Goal: Transaction & Acquisition: Purchase product/service

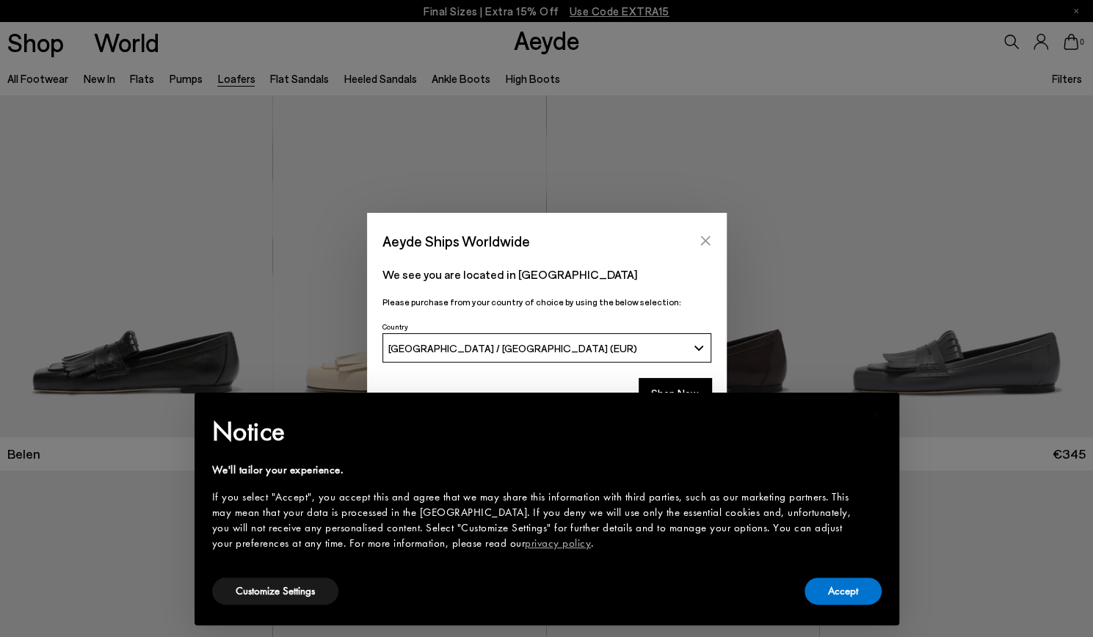
click at [700, 237] on icon "Close" at bounding box center [706, 241] width 12 height 12
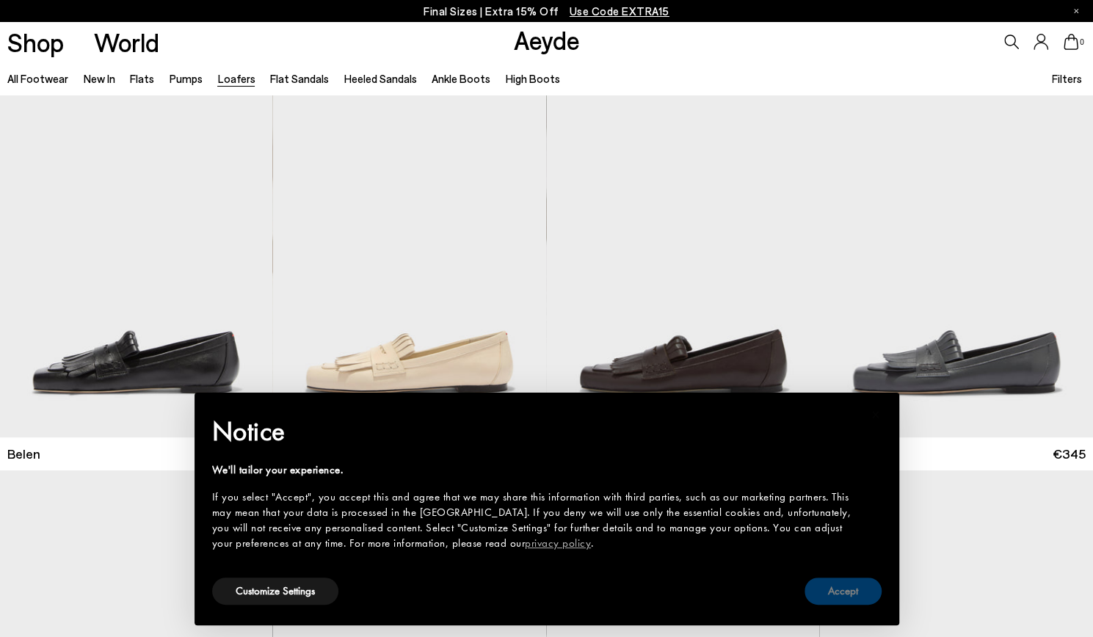
click at [838, 592] on button "Accept" at bounding box center [843, 591] width 77 height 27
click at [838, 592] on img at bounding box center [956, 642] width 273 height 343
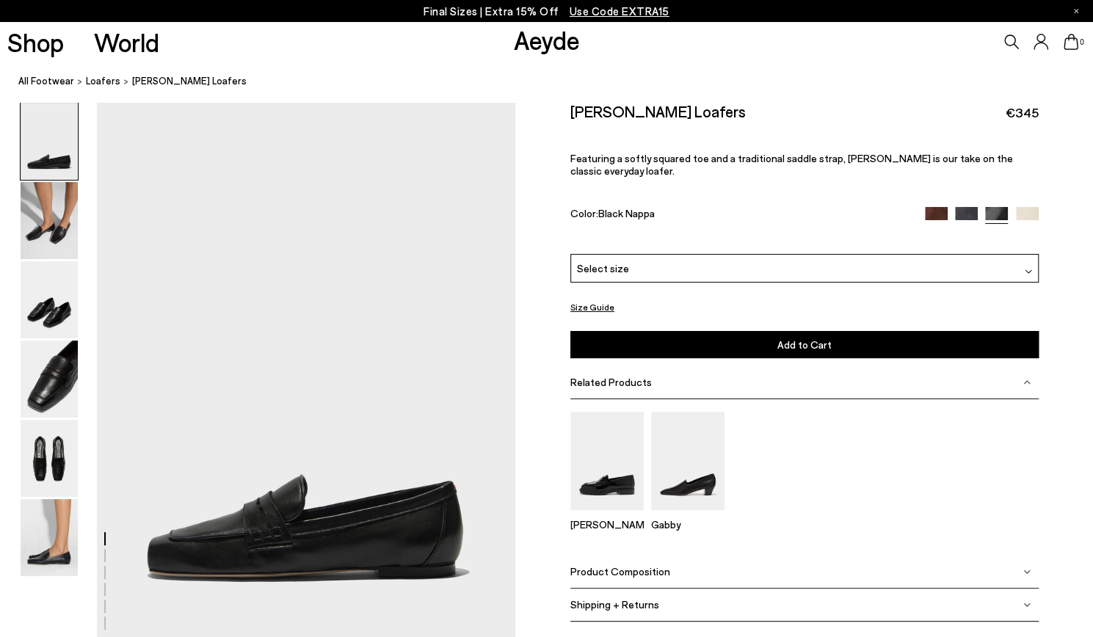
click at [56, 149] on img at bounding box center [49, 141] width 57 height 77
click at [50, 376] on img at bounding box center [49, 379] width 57 height 77
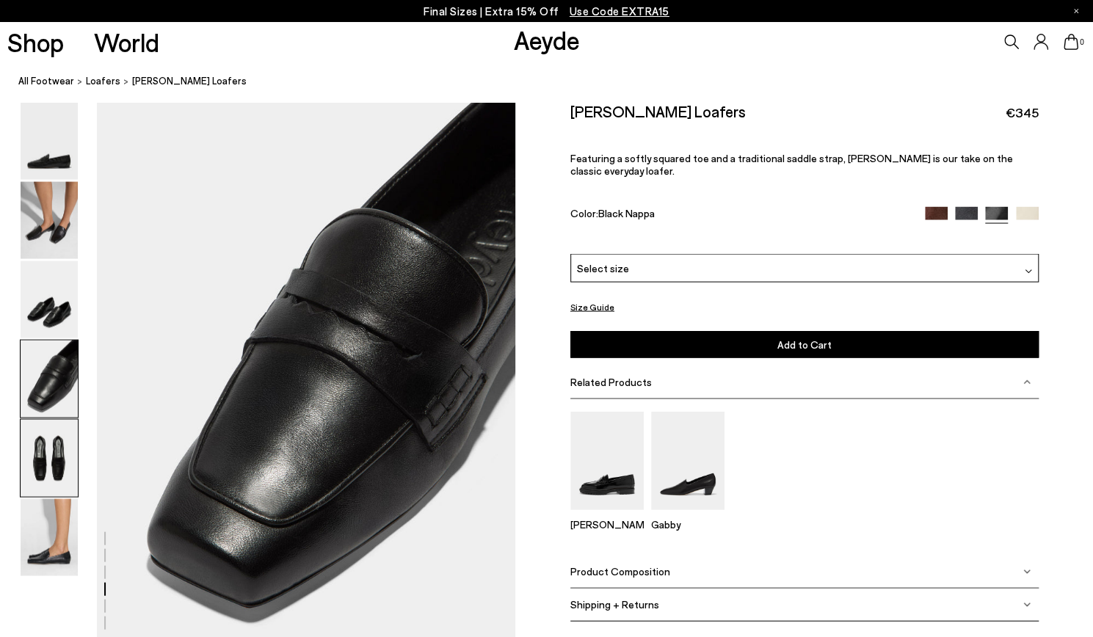
click at [51, 450] on img at bounding box center [49, 458] width 57 height 77
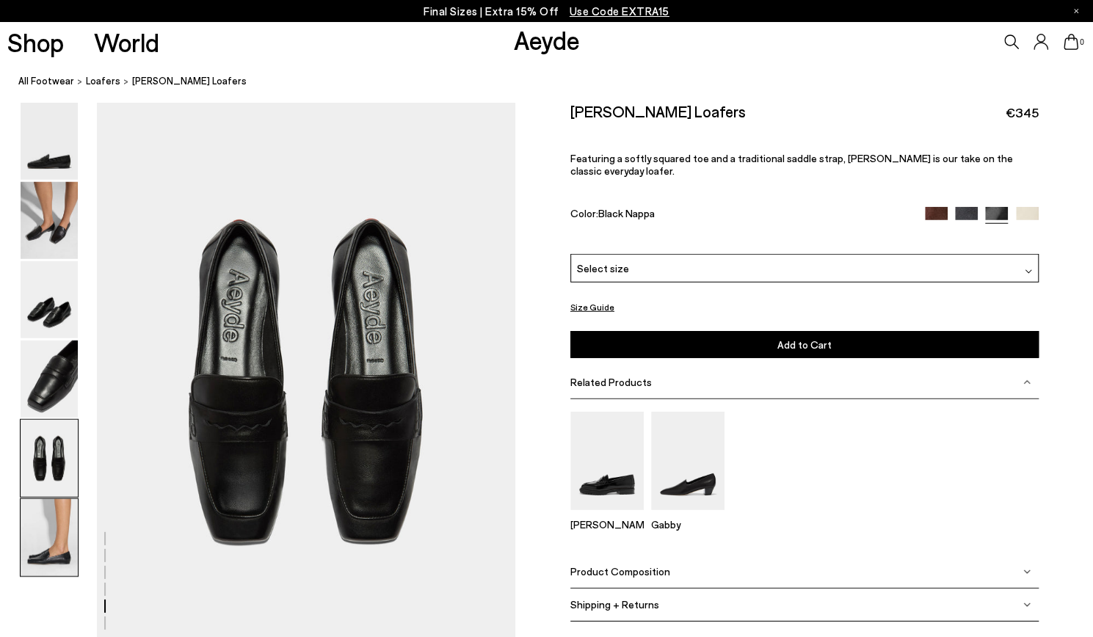
click at [40, 526] on img at bounding box center [49, 537] width 57 height 77
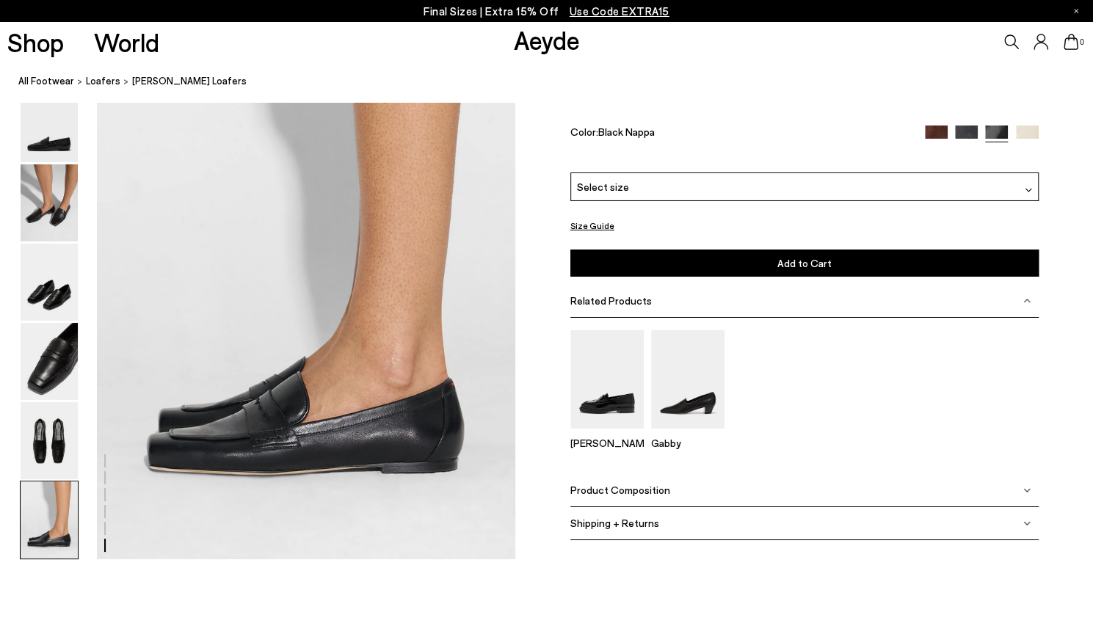
click at [934, 134] on img at bounding box center [936, 137] width 23 height 23
